Goal: Information Seeking & Learning: Learn about a topic

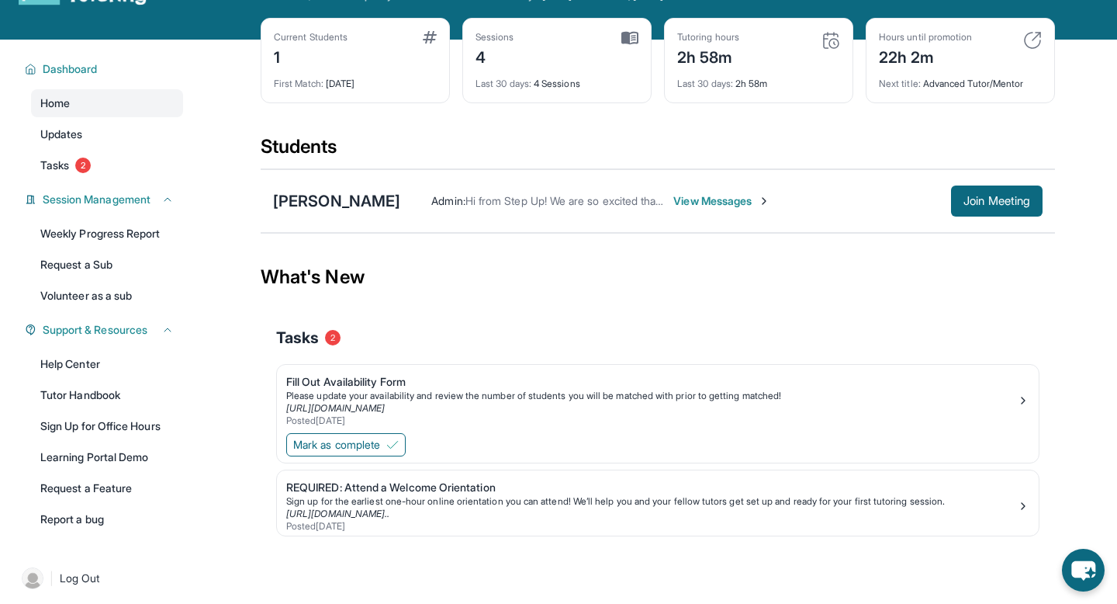
scroll to position [61, 0]
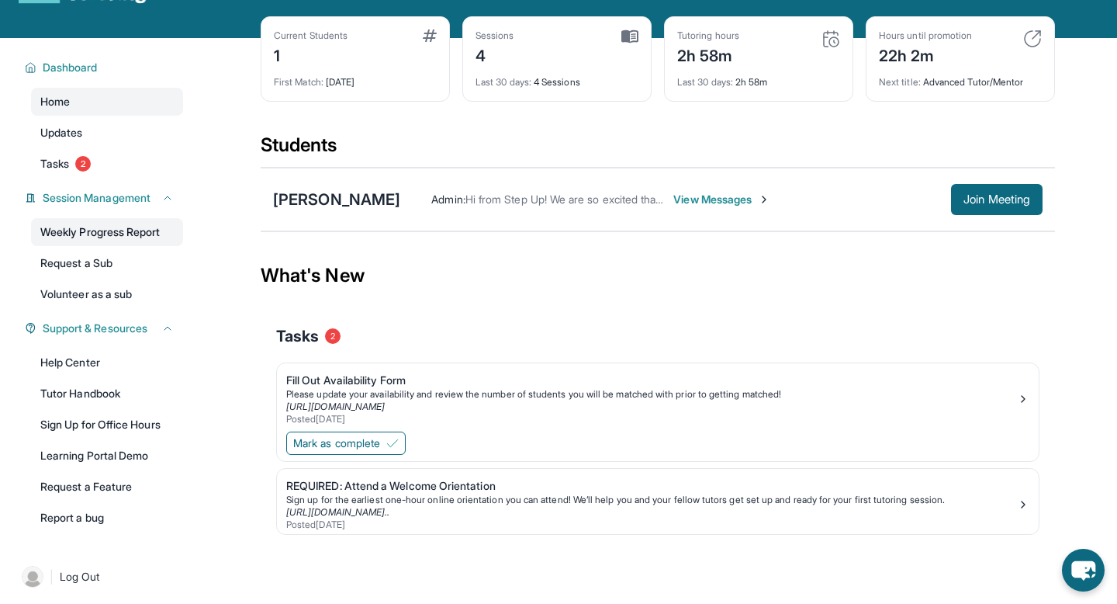
click at [111, 235] on link "Weekly Progress Report" at bounding box center [107, 232] width 152 height 28
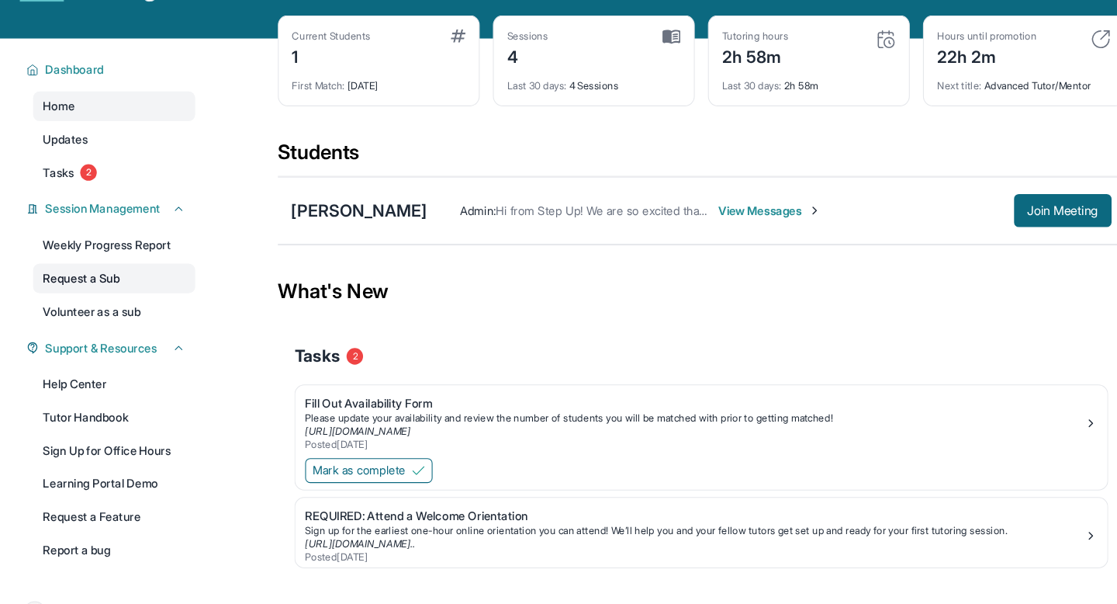
scroll to position [61, 0]
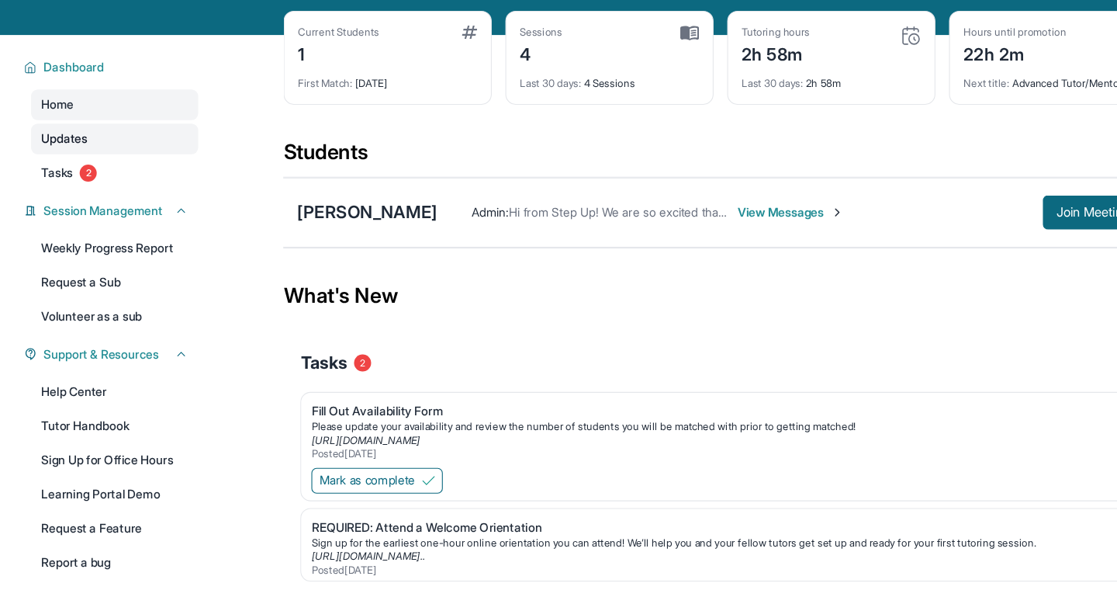
click at [99, 126] on link "Updates" at bounding box center [107, 133] width 152 height 28
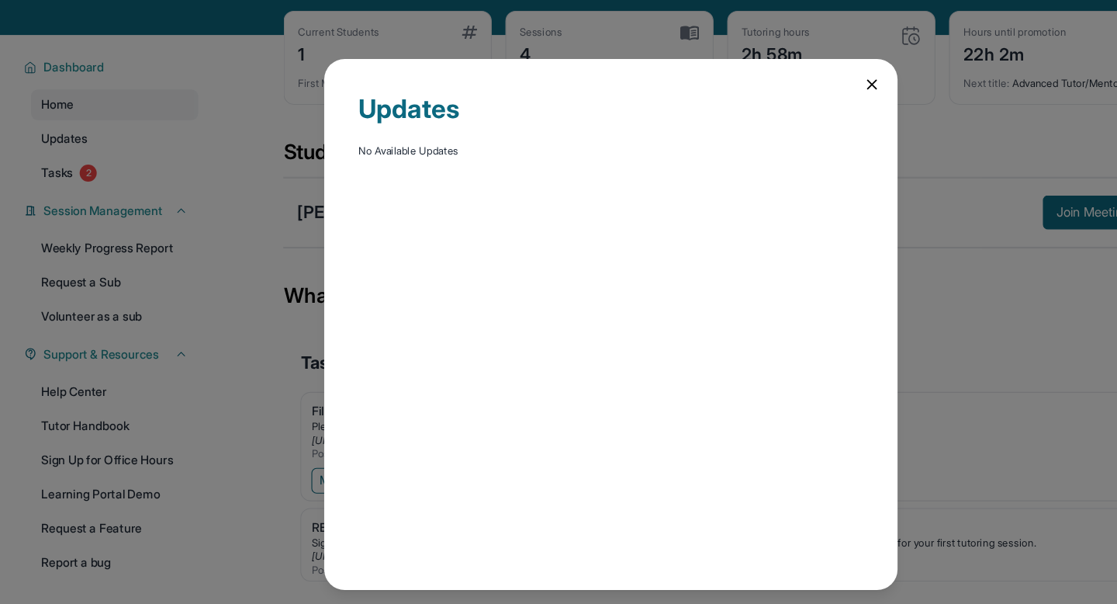
click at [795, 86] on icon at bounding box center [796, 84] width 16 height 16
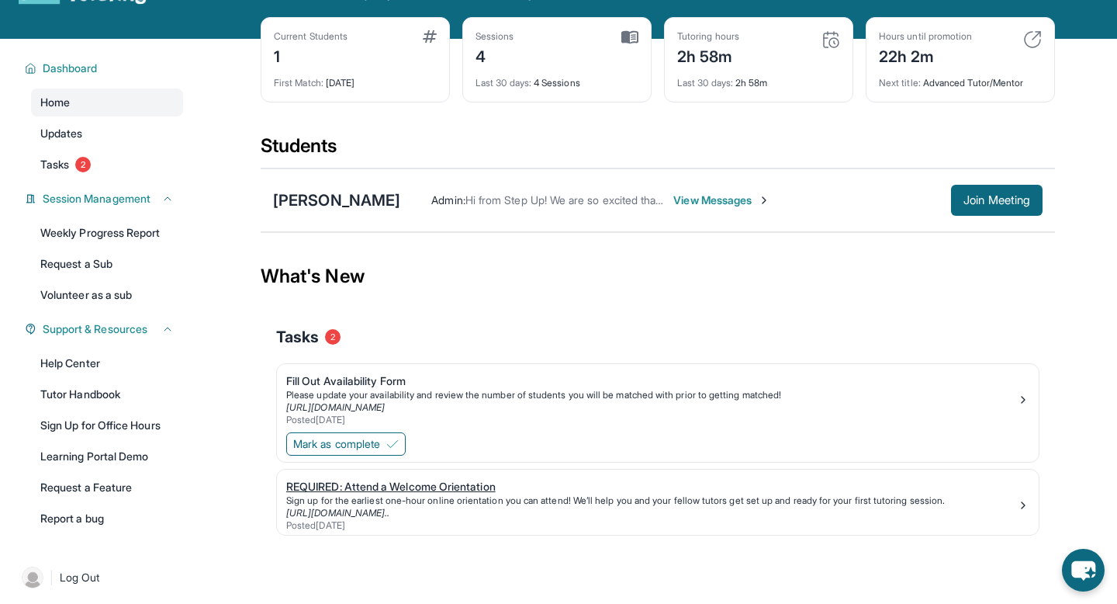
click at [421, 494] on div "Sign up for the earliest one-hour online orientation you can attend! We’ll help…" at bounding box center [651, 500] width 731 height 12
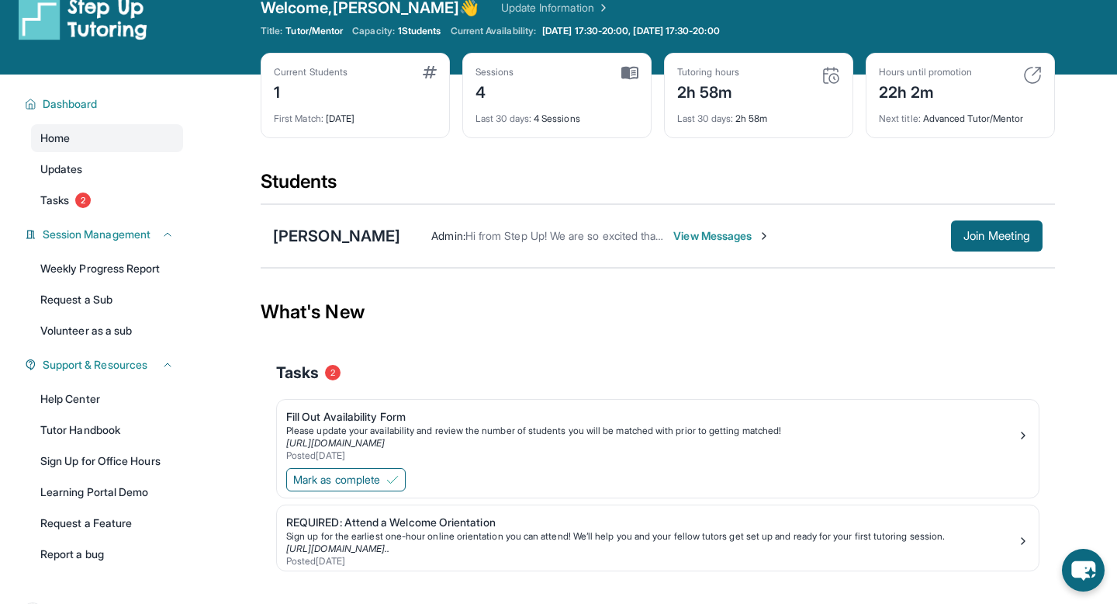
scroll to position [26, 0]
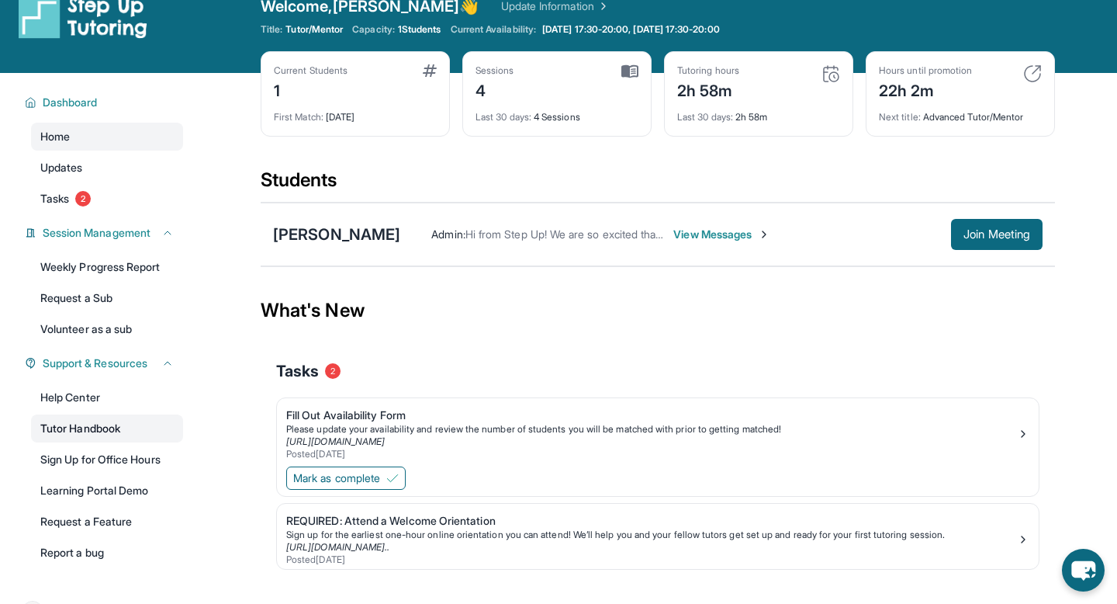
click at [116, 435] on link "Tutor Handbook" at bounding box center [107, 428] width 152 height 28
